Goal: Task Accomplishment & Management: Use online tool/utility

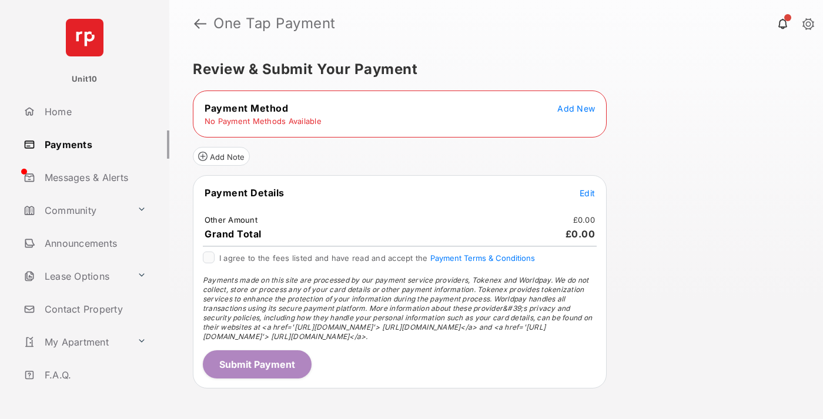
click at [576, 108] on span "Add New" at bounding box center [577, 109] width 38 height 10
